Goal: Task Accomplishment & Management: Manage account settings

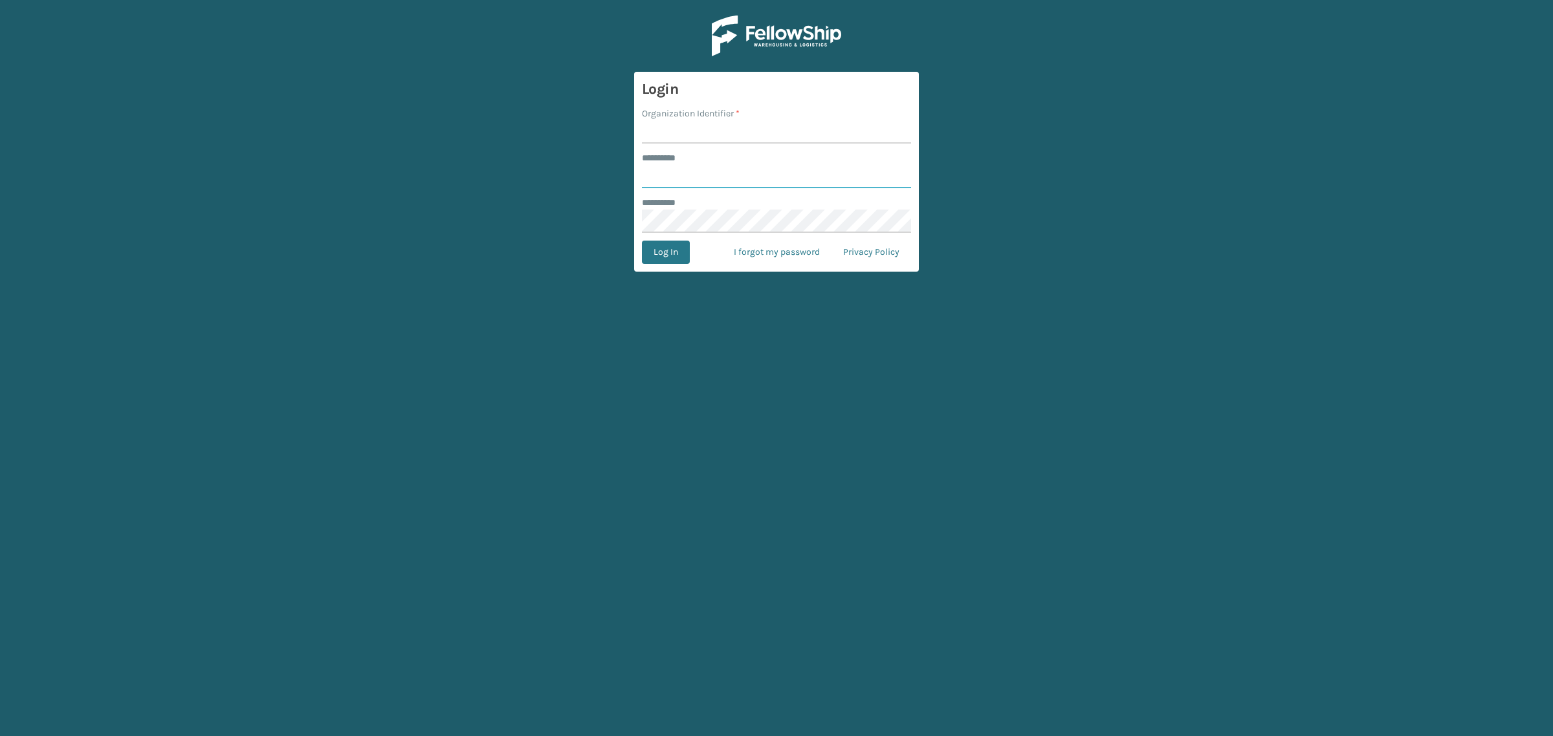
type input "***"
drag, startPoint x: 692, startPoint y: 133, endPoint x: 704, endPoint y: 149, distance: 20.5
click at [692, 133] on input "Organization Identifier *" at bounding box center [776, 131] width 269 height 23
type input "SuperAdminOrganization"
click at [673, 249] on button "Log In" at bounding box center [666, 252] width 48 height 23
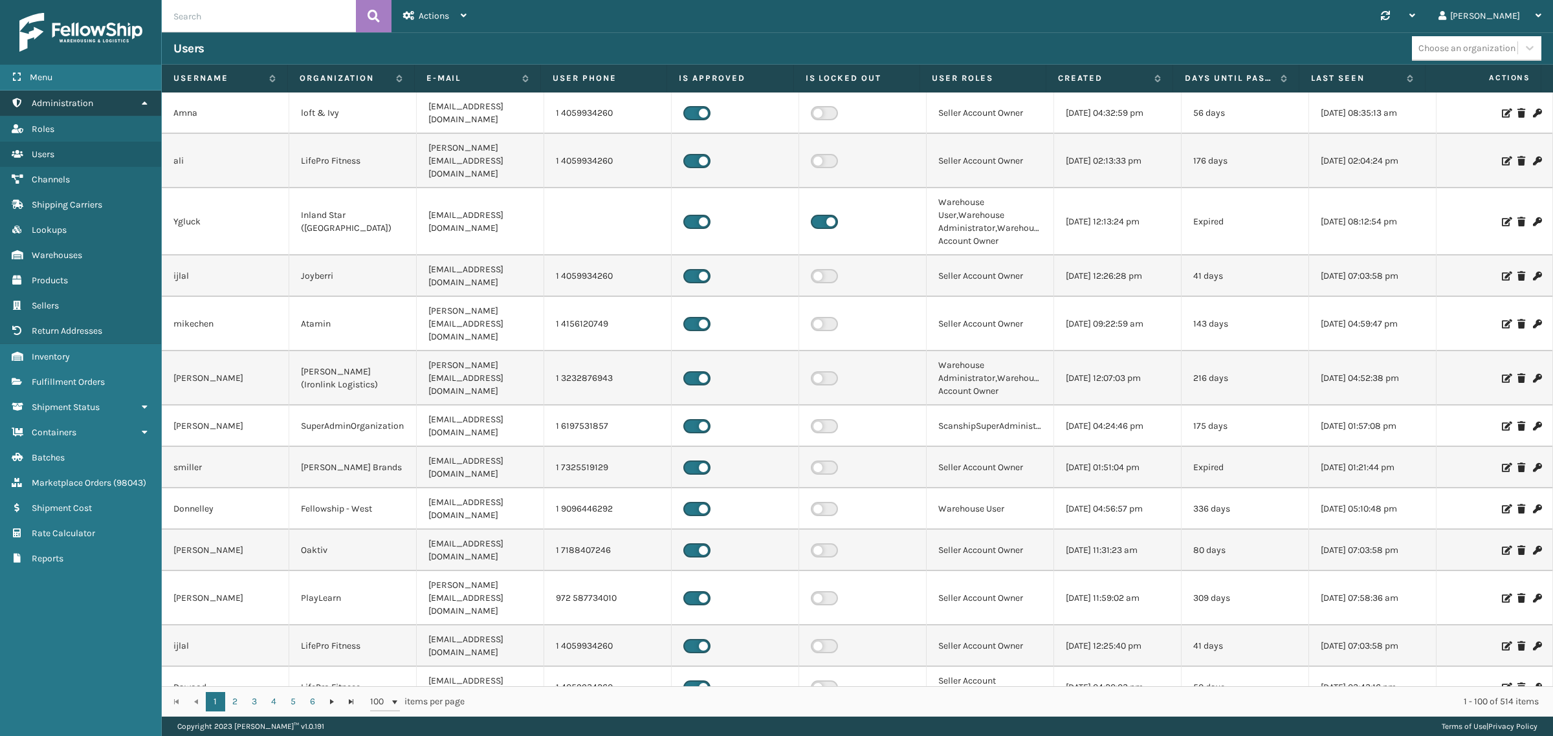
click at [146, 94] on link "Administration" at bounding box center [80, 103] width 161 height 25
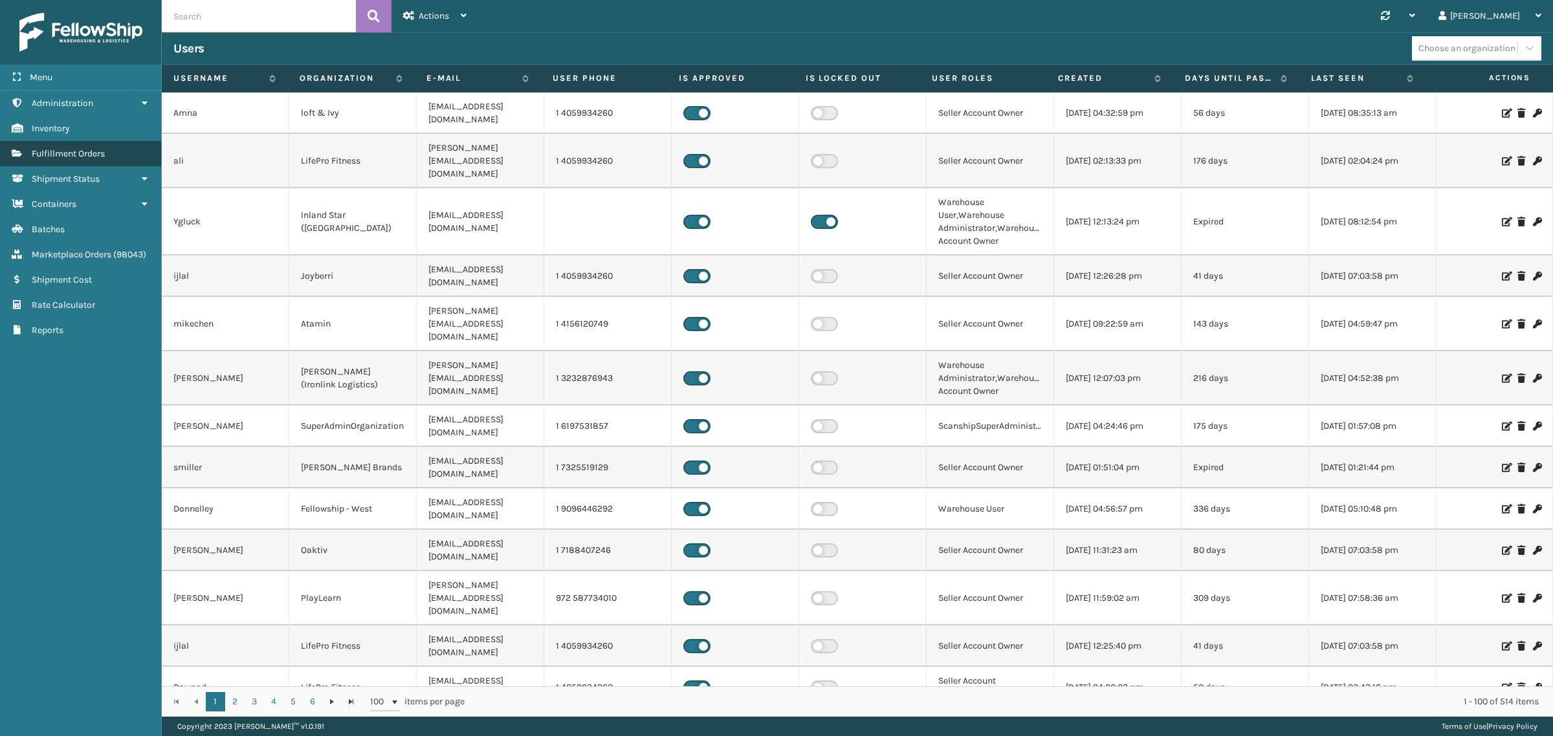
click at [105, 148] on span "Fulfillment Orders" at bounding box center [68, 153] width 73 height 11
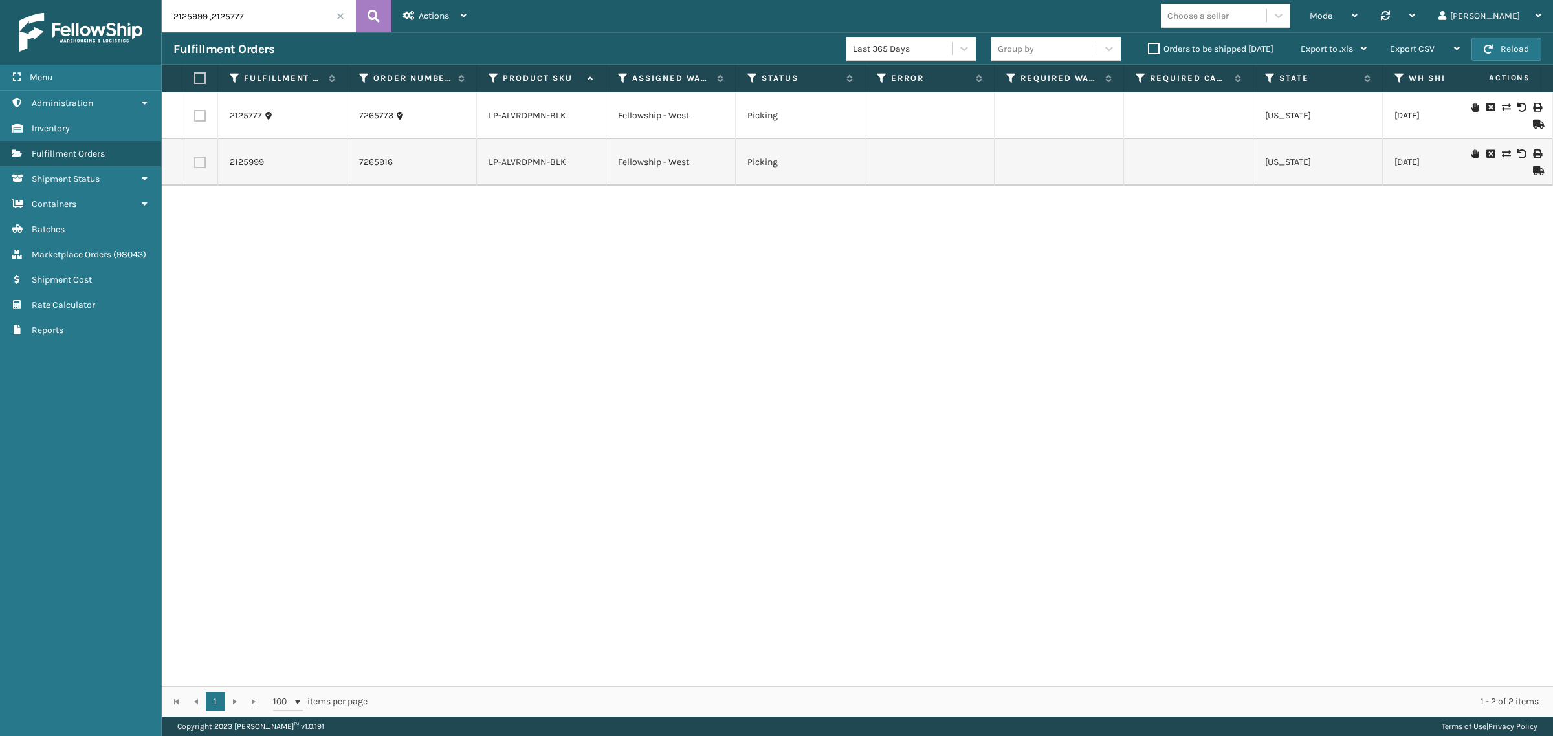
click at [1155, 47] on label "Orders to be shipped [DATE]" at bounding box center [1210, 48] width 125 height 11
click at [1148, 47] on input "Orders to be shipped [DATE]" at bounding box center [1148, 45] width 1 height 8
click at [338, 14] on span at bounding box center [340, 16] width 8 height 8
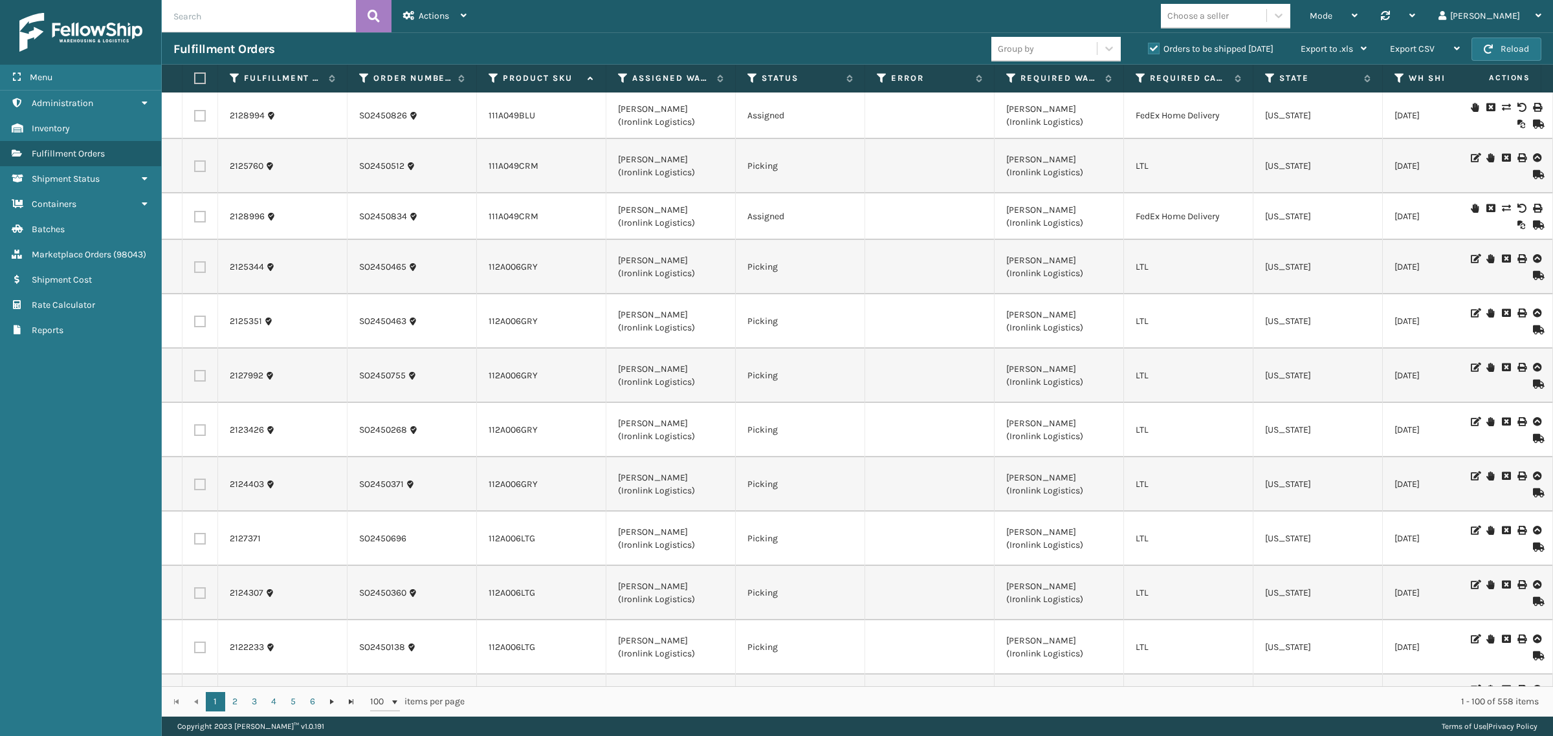
click at [1332, 17] on span "Mode" at bounding box center [1320, 15] width 23 height 11
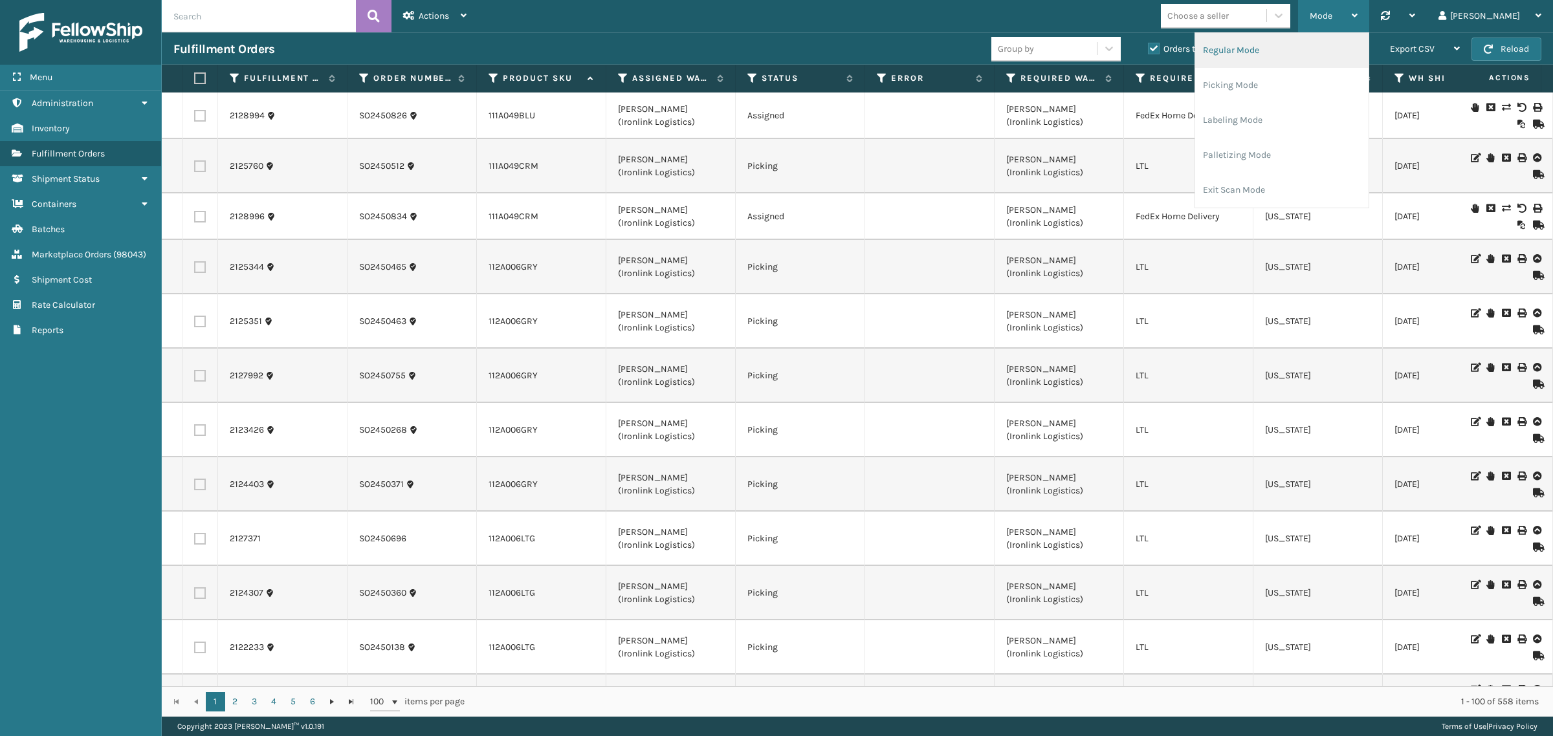
click at [1368, 47] on li "Regular Mode" at bounding box center [1281, 50] width 173 height 35
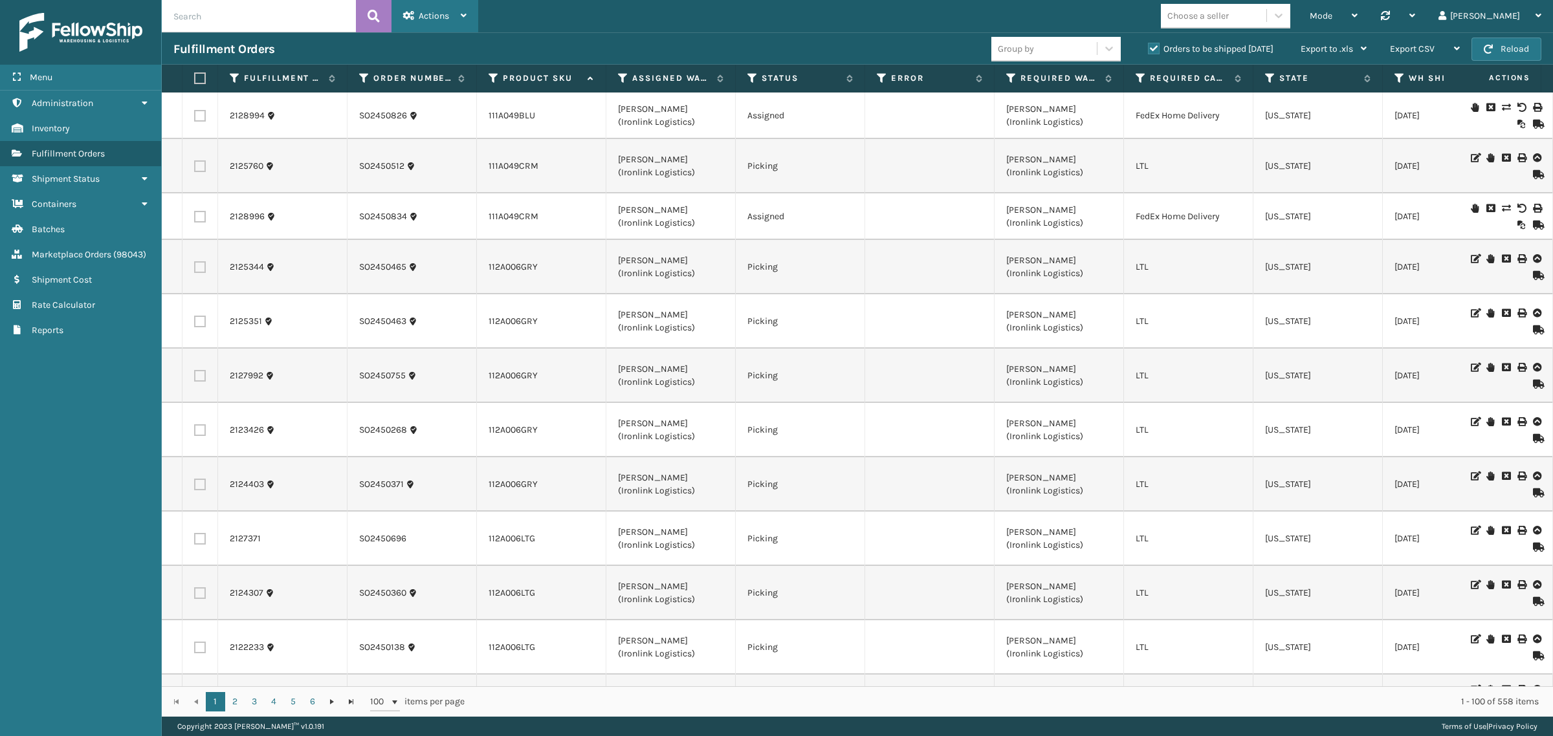
click at [437, 21] on div "Actions" at bounding box center [434, 16] width 63 height 32
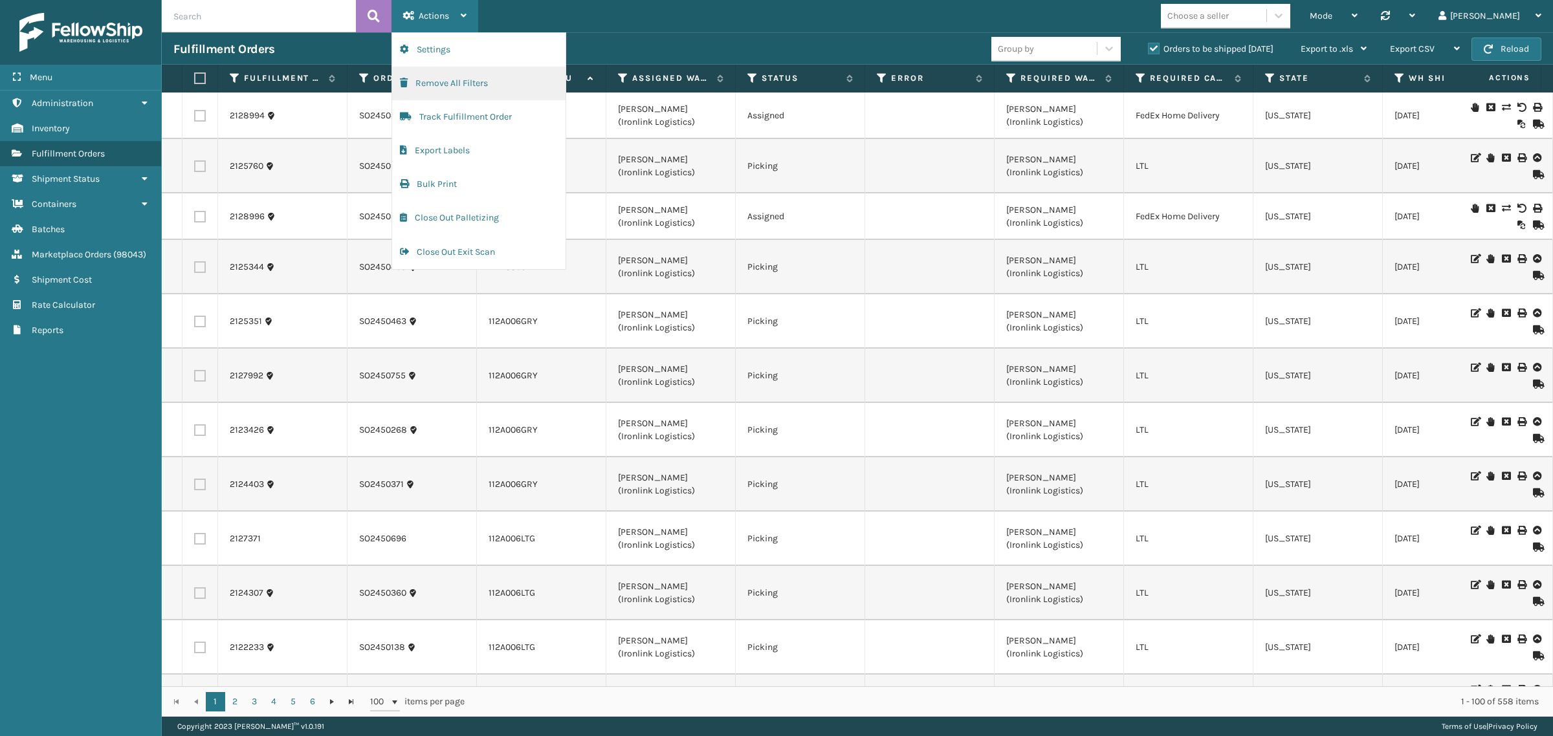
click at [441, 85] on button "Remove All Filters" at bounding box center [478, 84] width 173 height 34
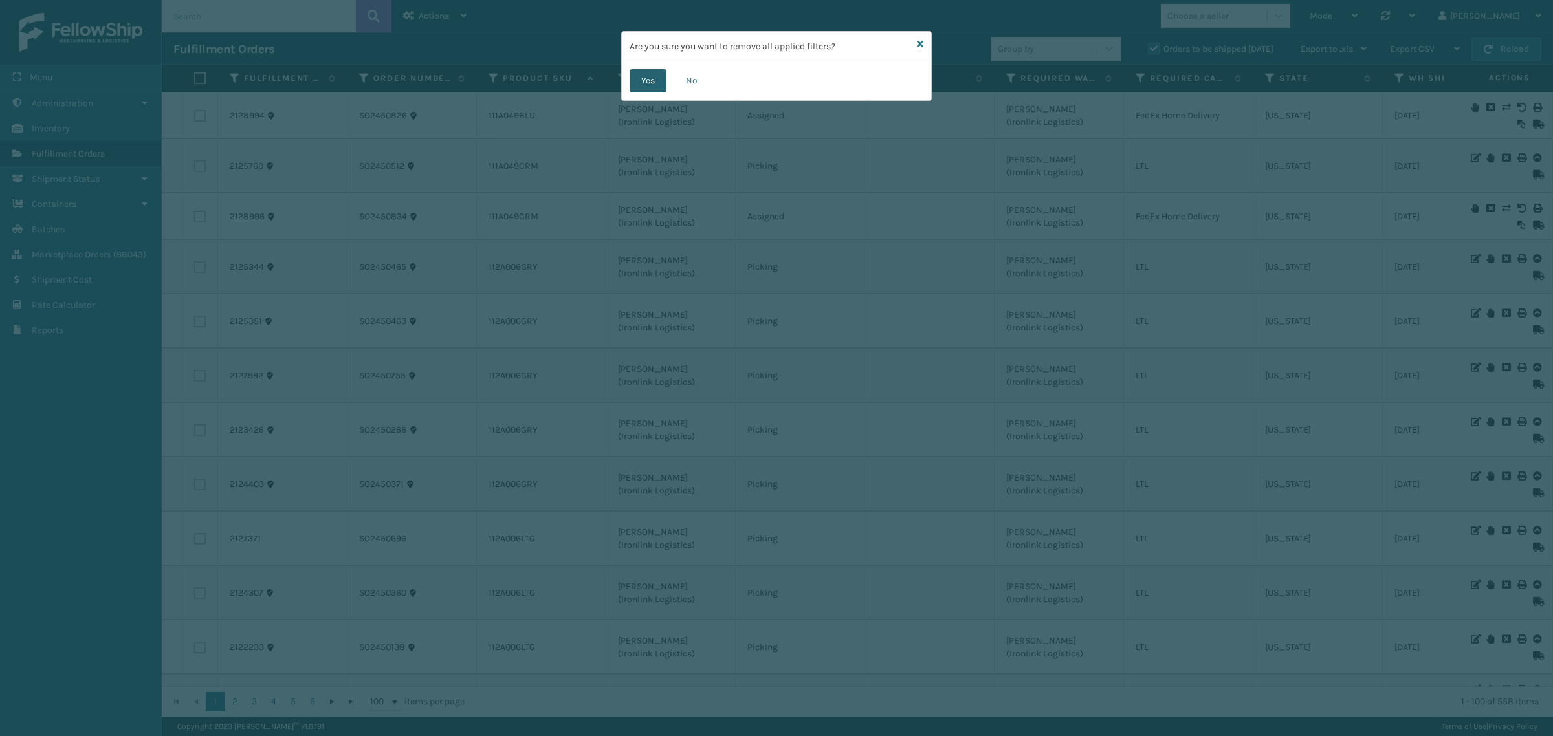
click at [650, 81] on button "Yes" at bounding box center [647, 80] width 37 height 23
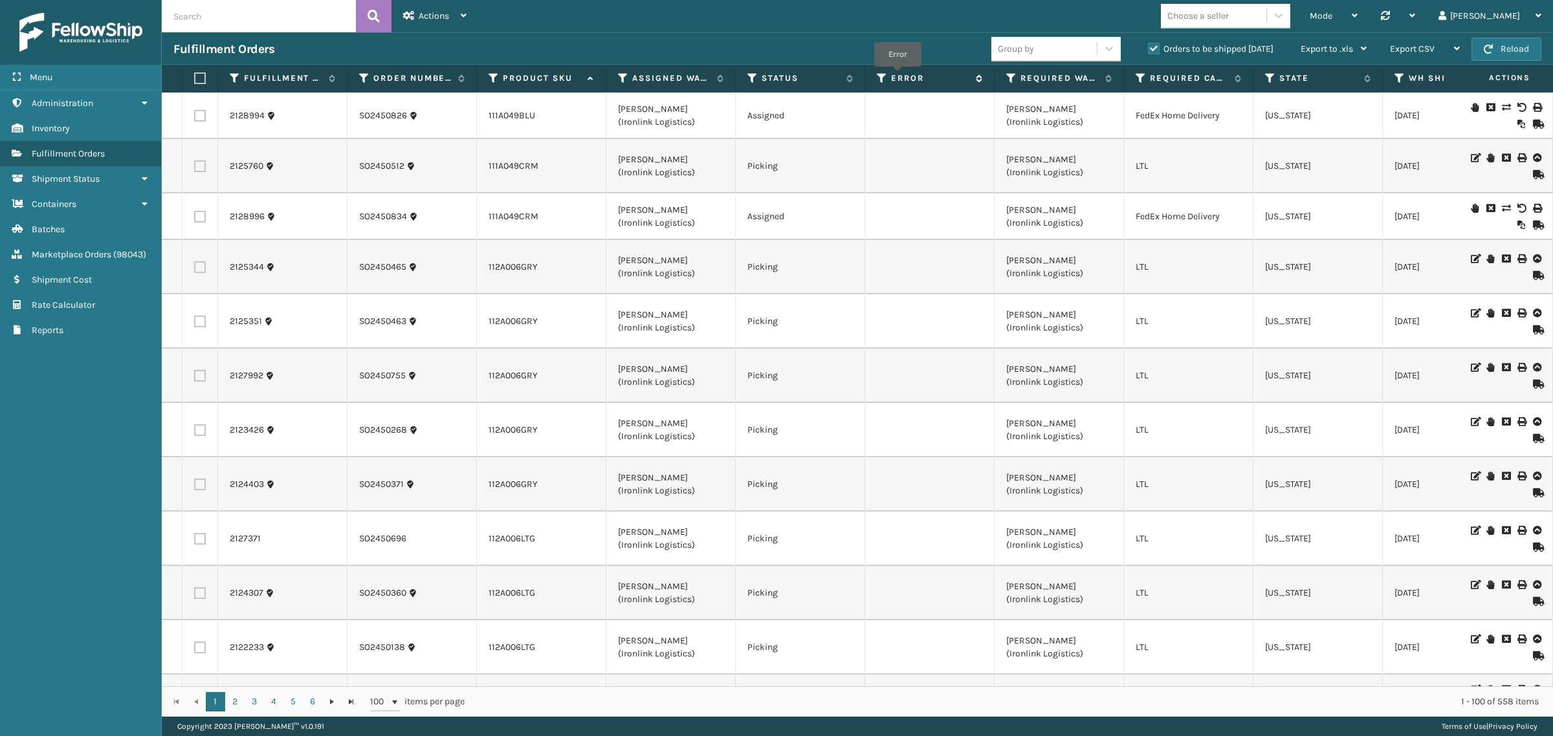
click at [898, 76] on label "Error" at bounding box center [930, 78] width 78 height 12
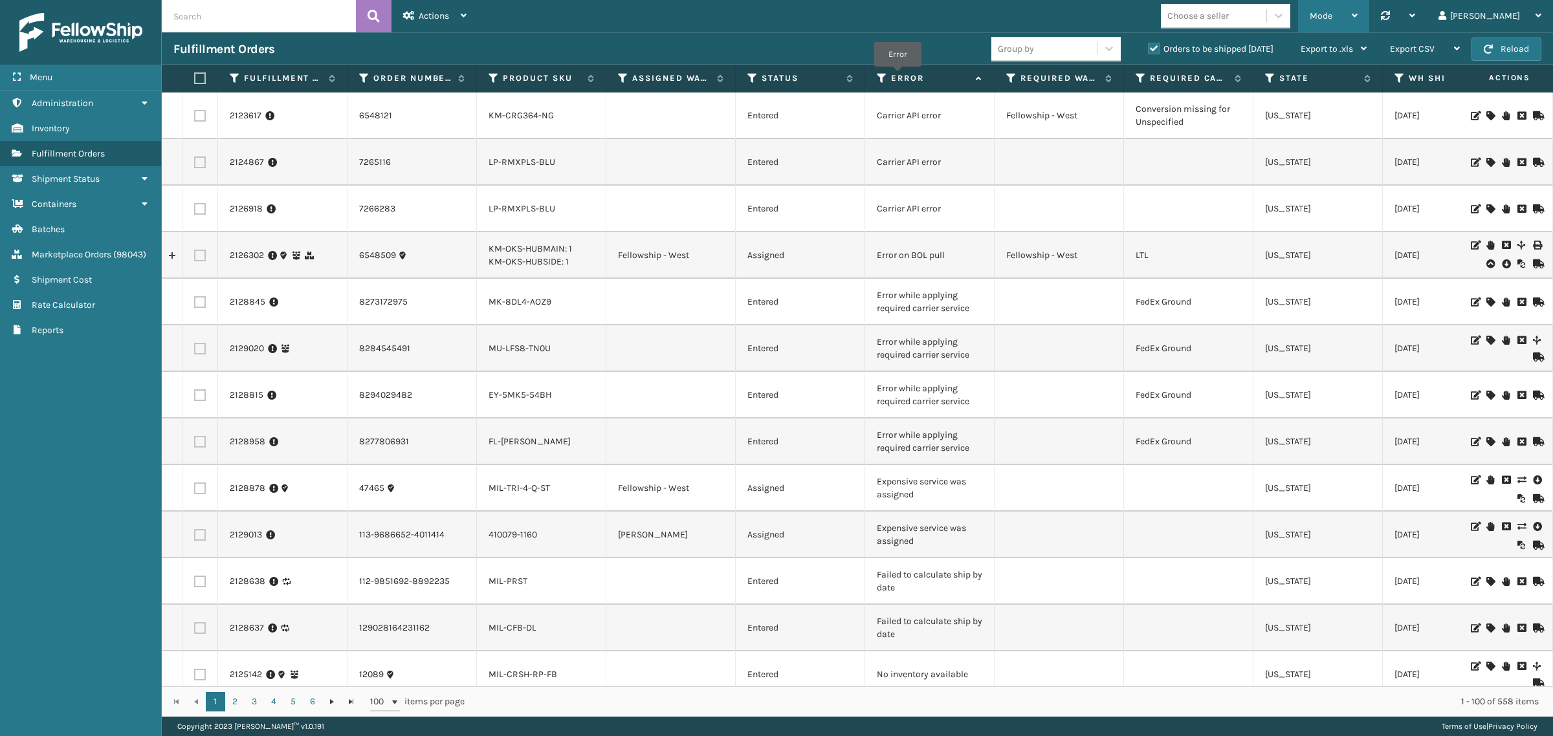
click at [1357, 6] on div "Mode" at bounding box center [1333, 16] width 48 height 32
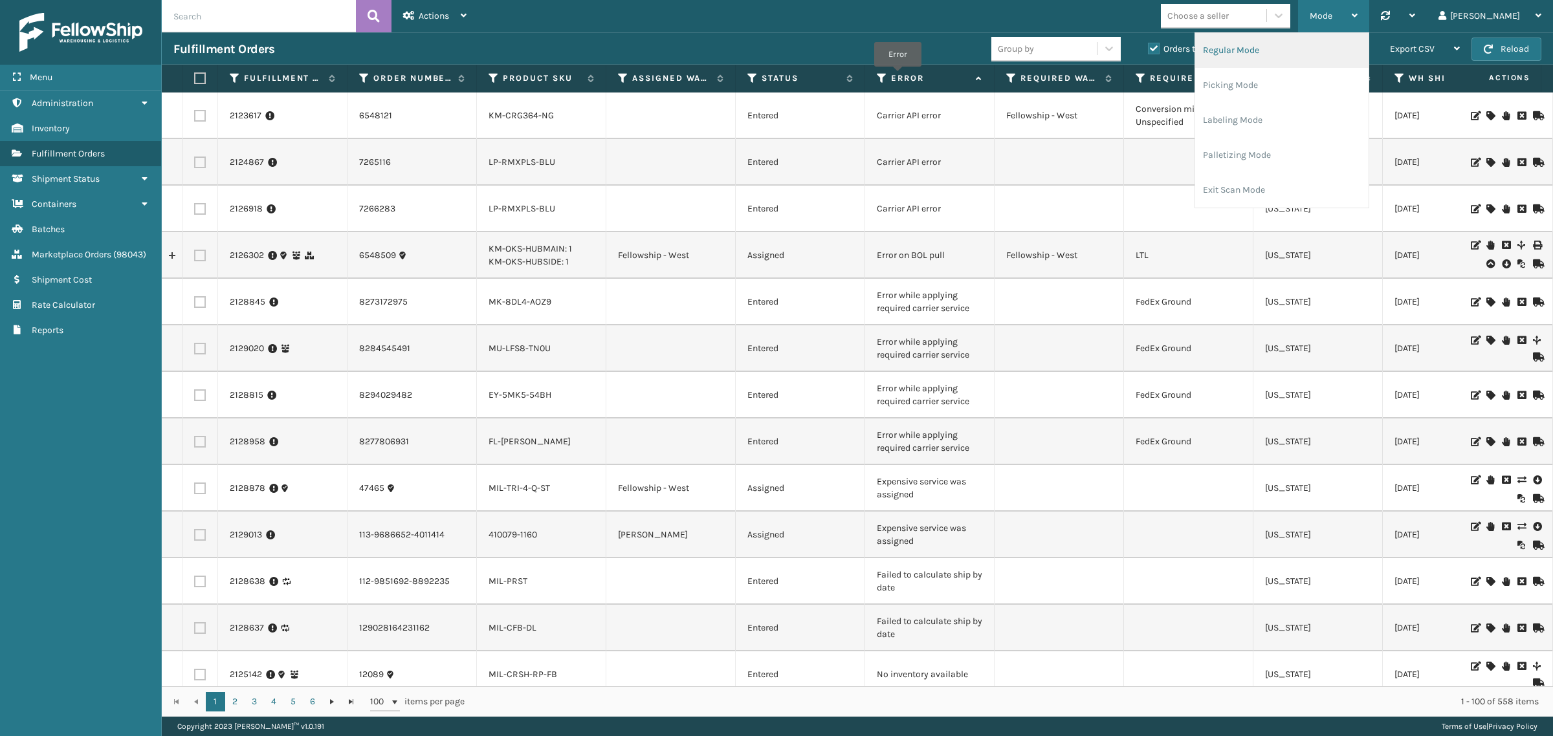
click at [1368, 54] on li "Regular Mode" at bounding box center [1281, 50] width 173 height 35
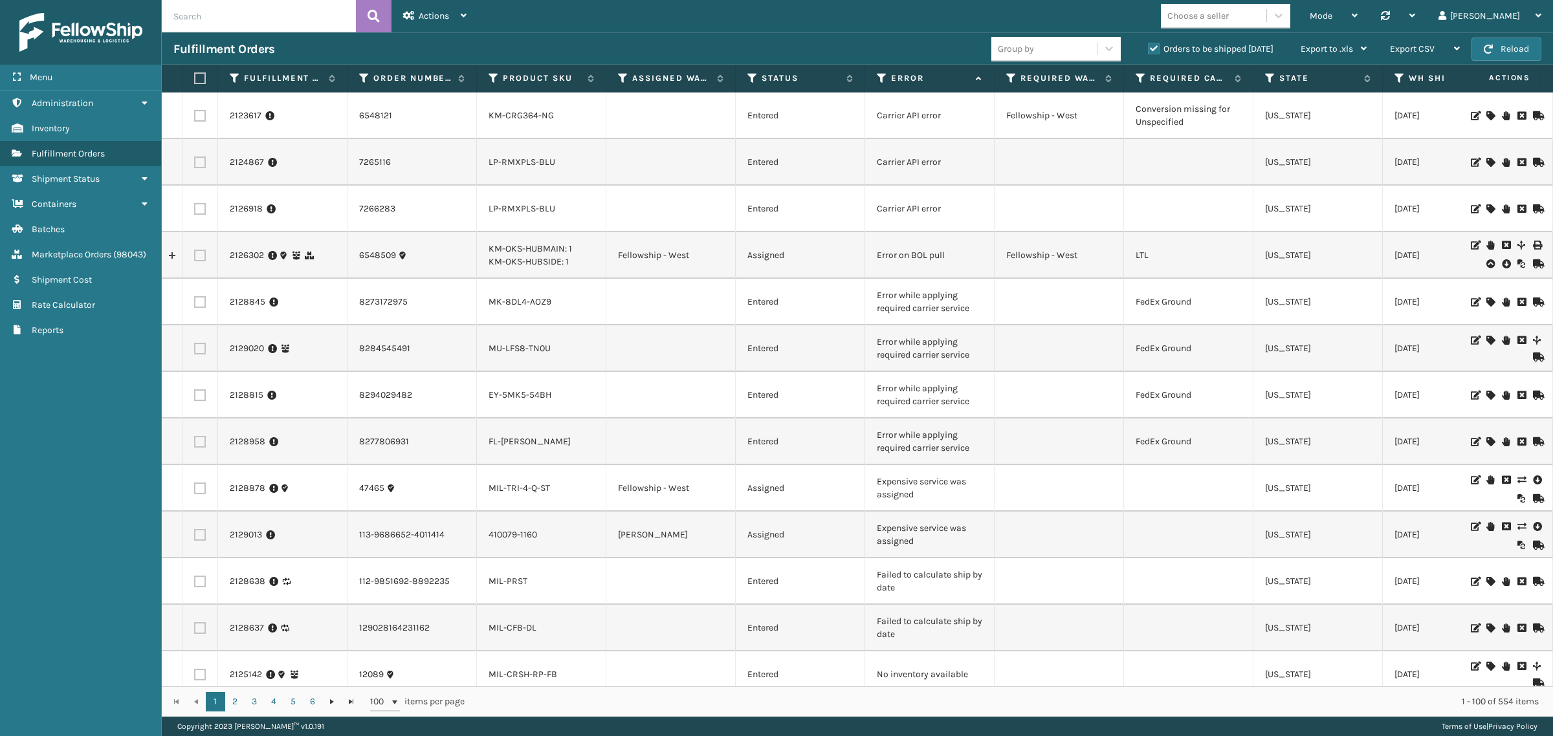
click at [428, 23] on div "Actions" at bounding box center [434, 16] width 63 height 32
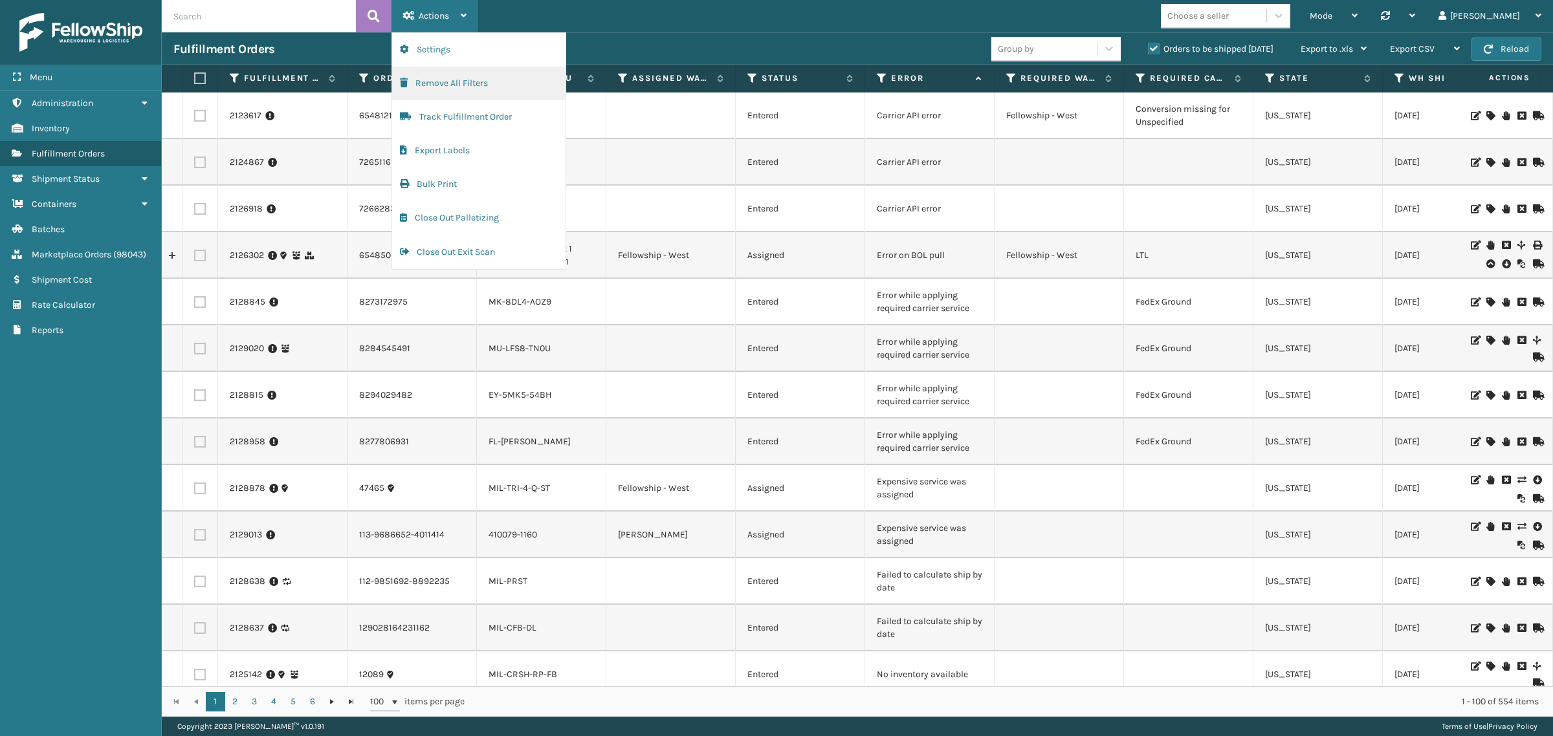
click at [438, 72] on button "Remove All Filters" at bounding box center [478, 84] width 173 height 34
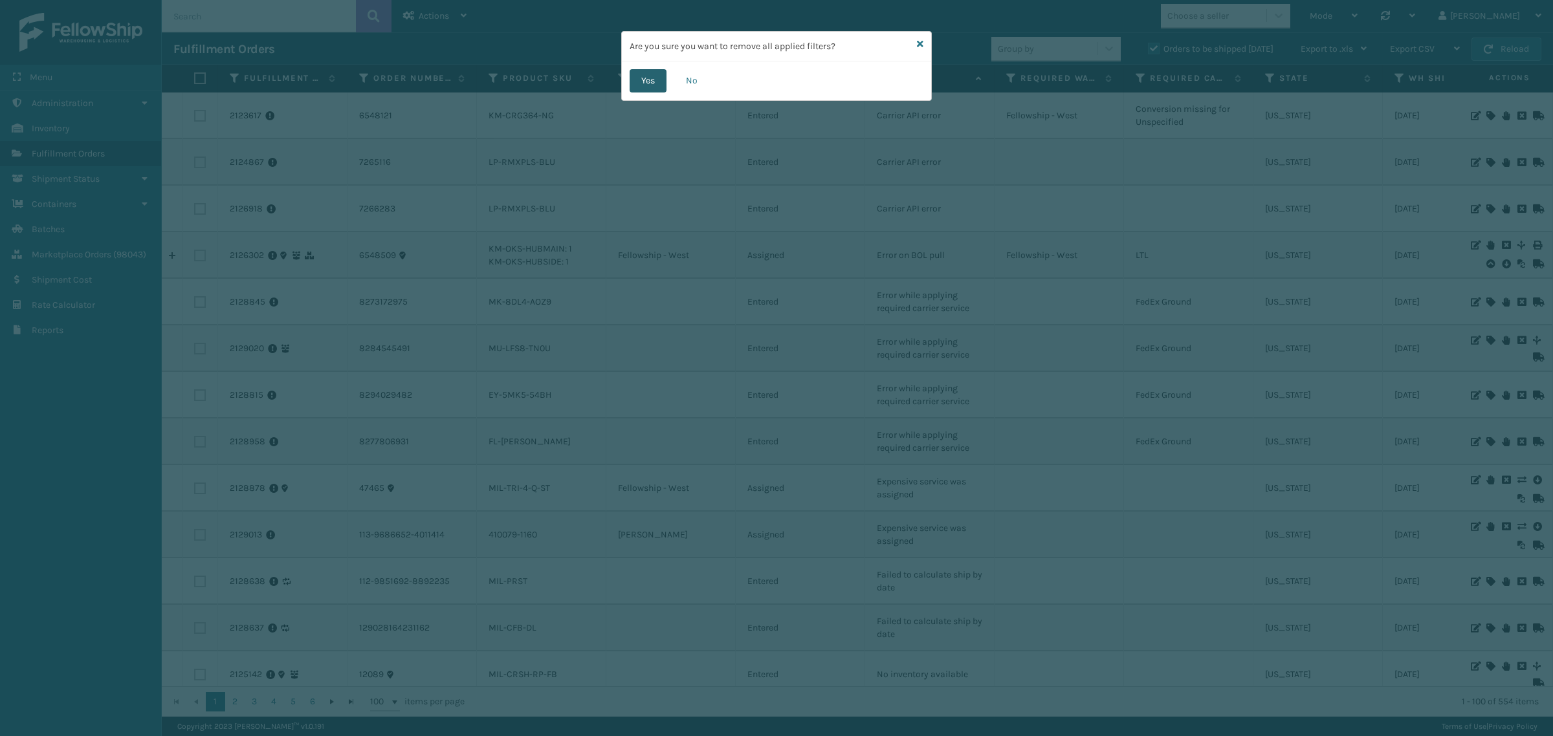
click at [642, 76] on button "Yes" at bounding box center [647, 80] width 37 height 23
